Goal: Task Accomplishment & Management: Manage account settings

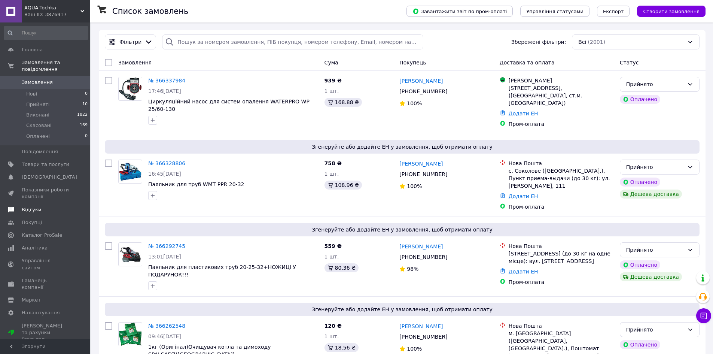
click at [42, 203] on link "Відгуки" at bounding box center [46, 209] width 92 height 13
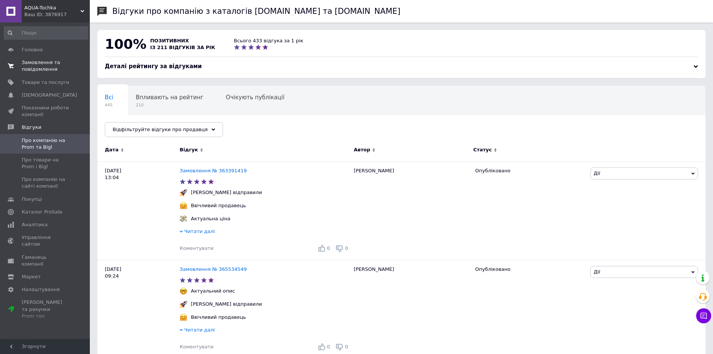
click at [42, 64] on span "Замовлення та повідомлення" at bounding box center [46, 65] width 48 height 13
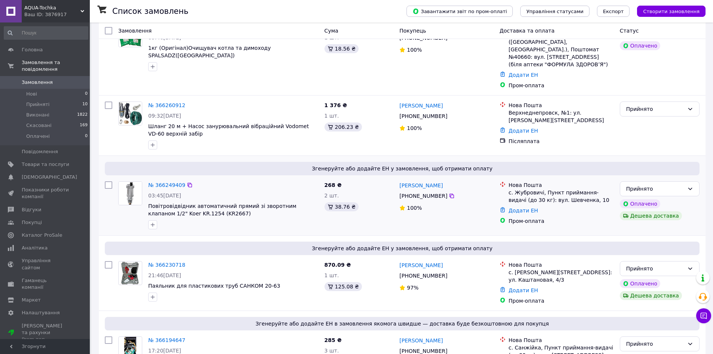
scroll to position [299, 0]
drag, startPoint x: 220, startPoint y: 198, endPoint x: 207, endPoint y: 204, distance: 14.8
click at [205, 205] on div "№ 366249409 03:45[DATE] Повітровідвідник автоматичний прямий зі зворотним клапа…" at bounding box center [233, 204] width 176 height 54
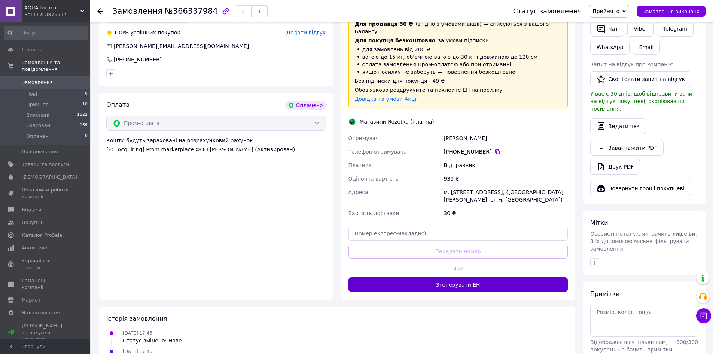
scroll to position [400, 0]
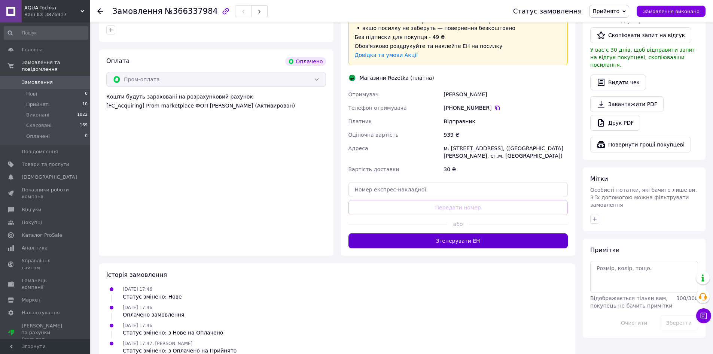
click at [454, 233] on button "Згенерувати ЕН" at bounding box center [458, 240] width 220 height 15
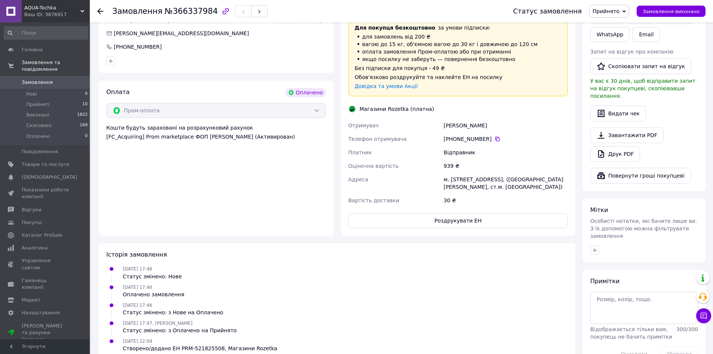
scroll to position [395, 0]
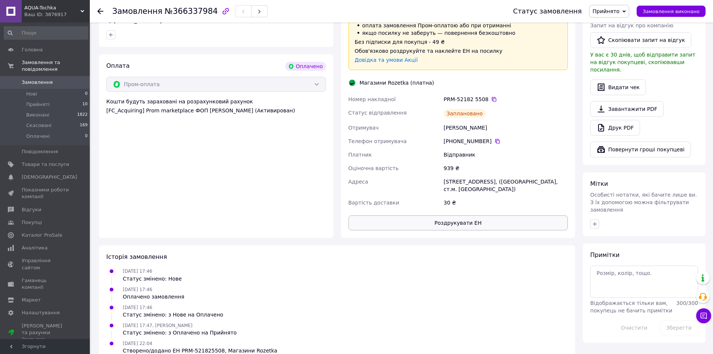
click at [429, 215] on button "Роздрукувати ЕН" at bounding box center [458, 222] width 220 height 15
